Goal: Task Accomplishment & Management: Manage account settings

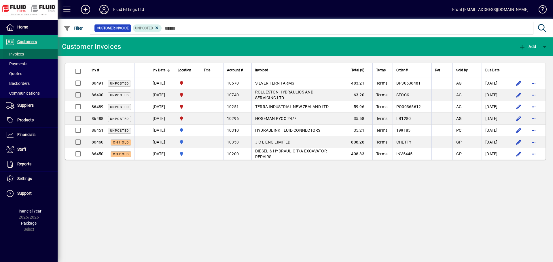
click at [18, 56] on span "Invoices" at bounding box center [15, 54] width 18 height 5
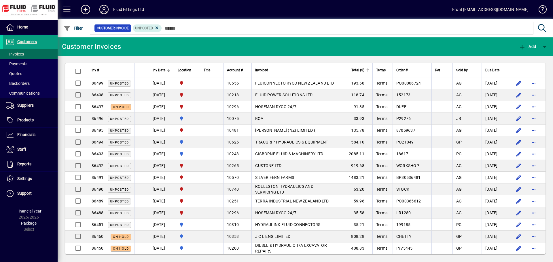
click at [368, 69] on div at bounding box center [367, 69] width 1 height 1
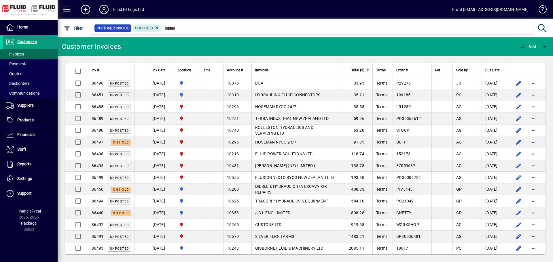
click at [368, 69] on div at bounding box center [367, 69] width 1 height 1
